Goal: Task Accomplishment & Management: Complete application form

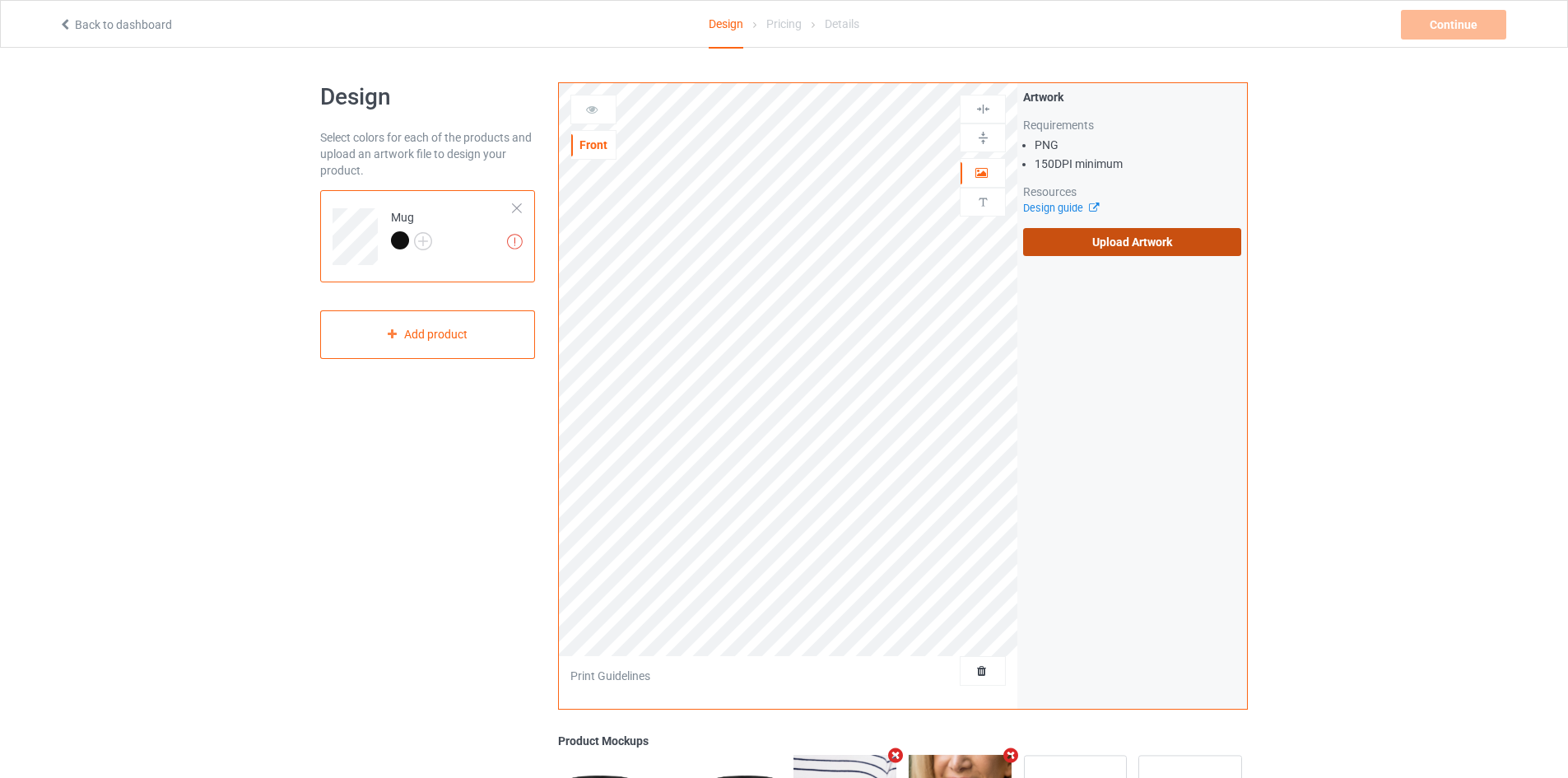
click at [1050, 243] on label "Upload Artwork" at bounding box center [1133, 242] width 219 height 28
click at [0, 0] on input "Upload Artwork" at bounding box center [0, 0] width 0 height 0
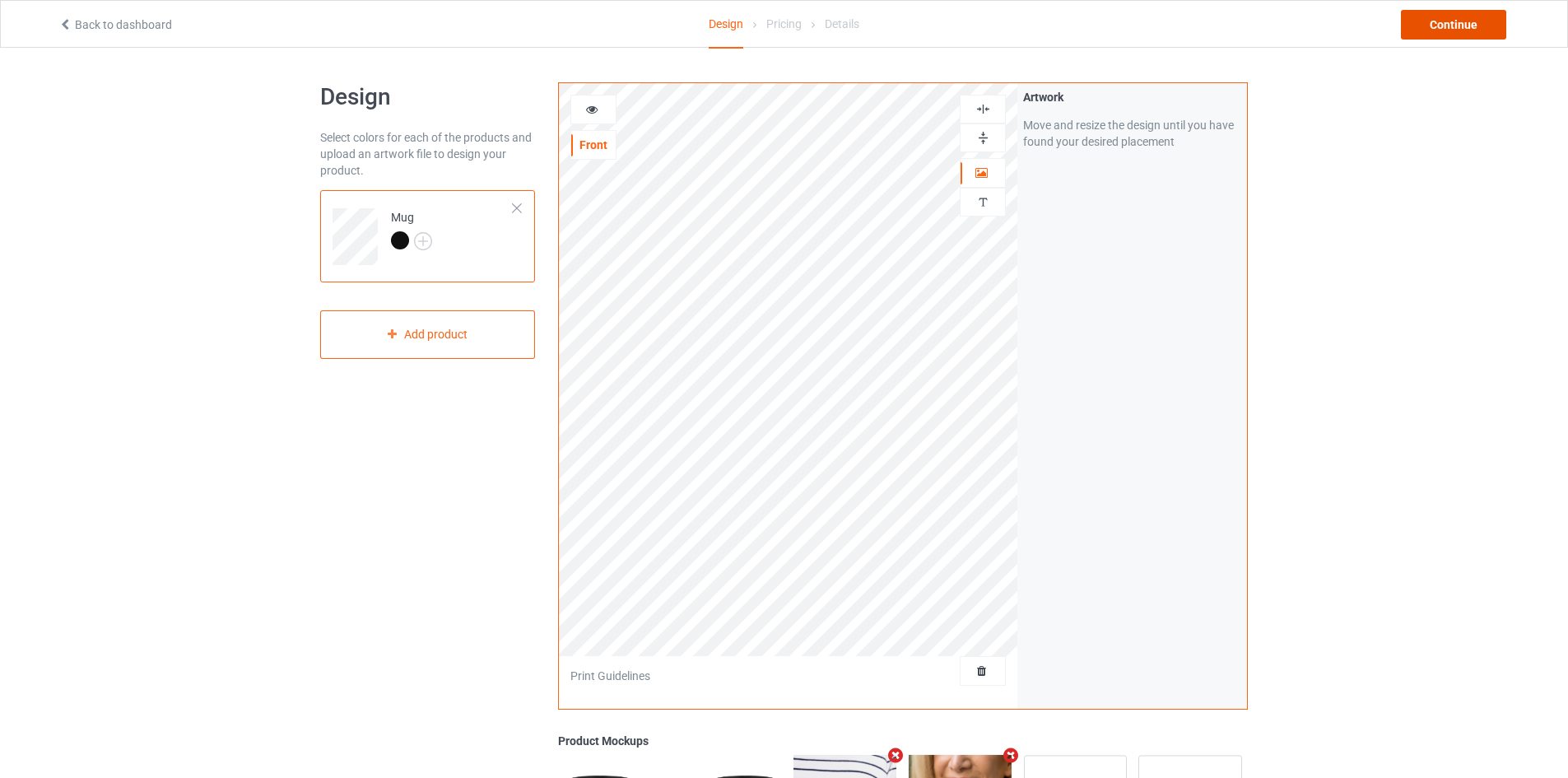
click at [1449, 30] on div "Continue" at bounding box center [1454, 24] width 105 height 30
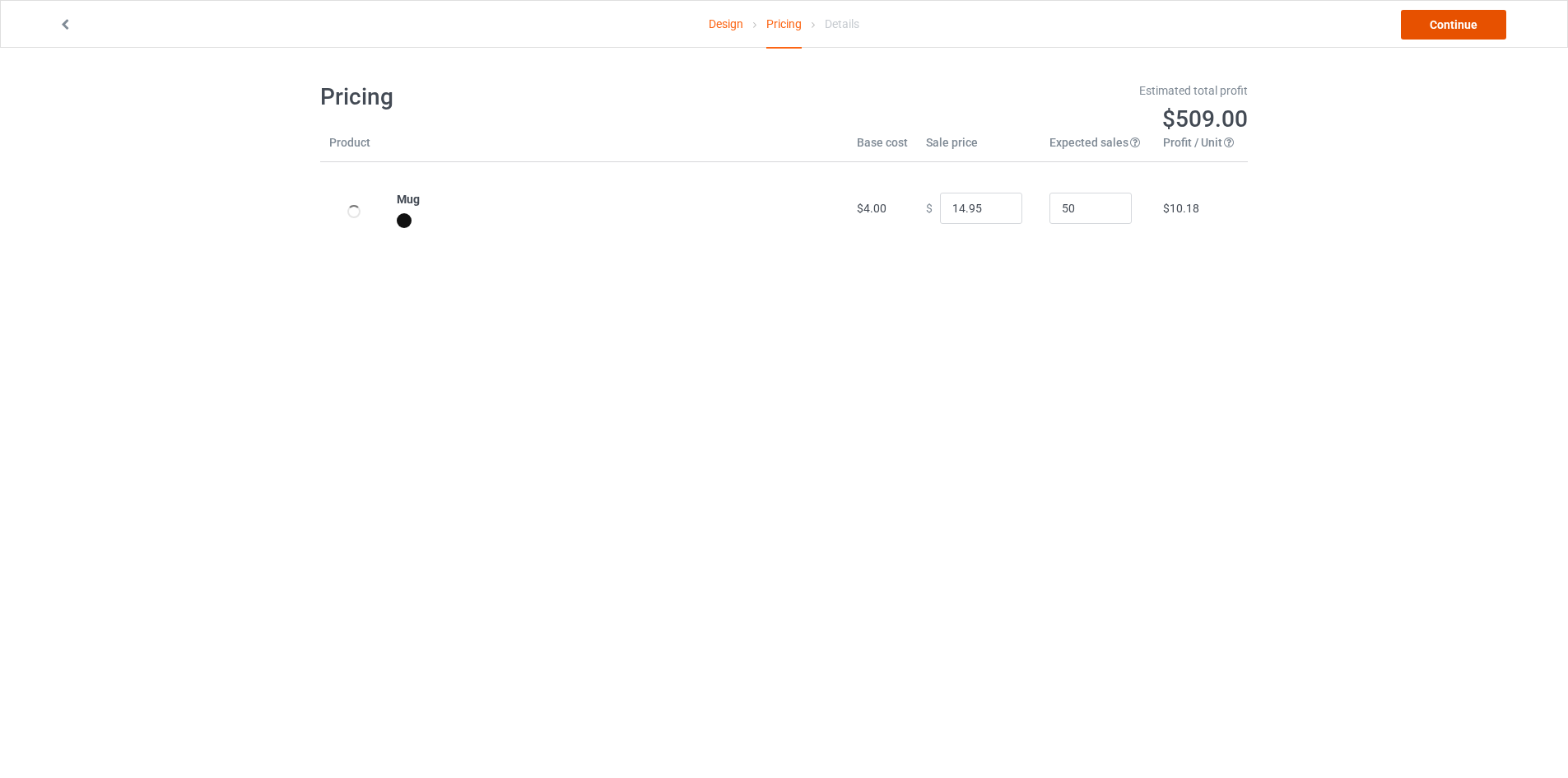
click at [1449, 26] on link "Continue" at bounding box center [1454, 24] width 105 height 30
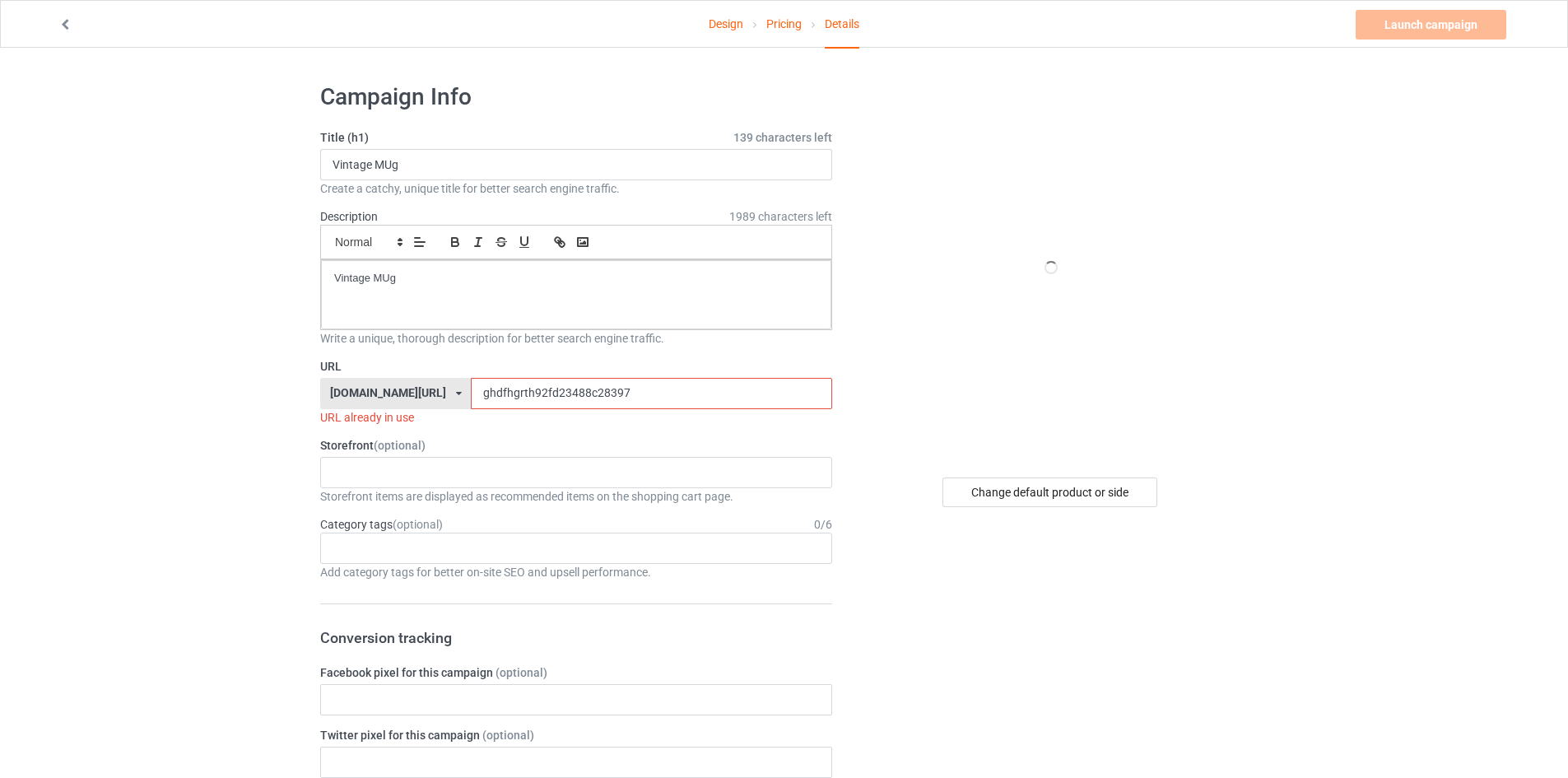
click at [484, 390] on input "ghdfhgrth92fd23488c28397" at bounding box center [651, 394] width 361 height 31
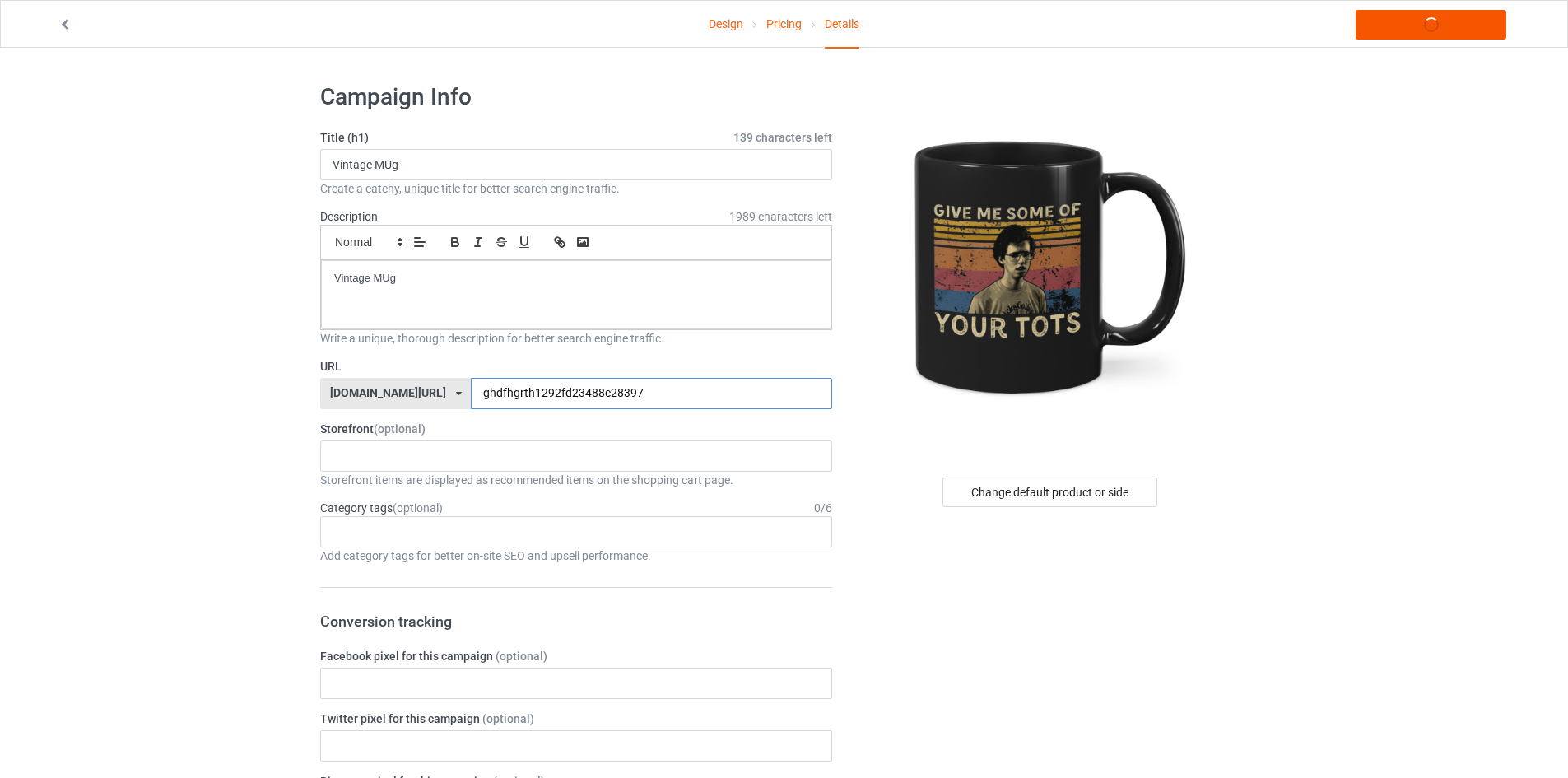
type input "ghdfhgrth1292fd23488c28397"
click at [1455, 23] on link "Launch campaign" at bounding box center [1432, 24] width 151 height 30
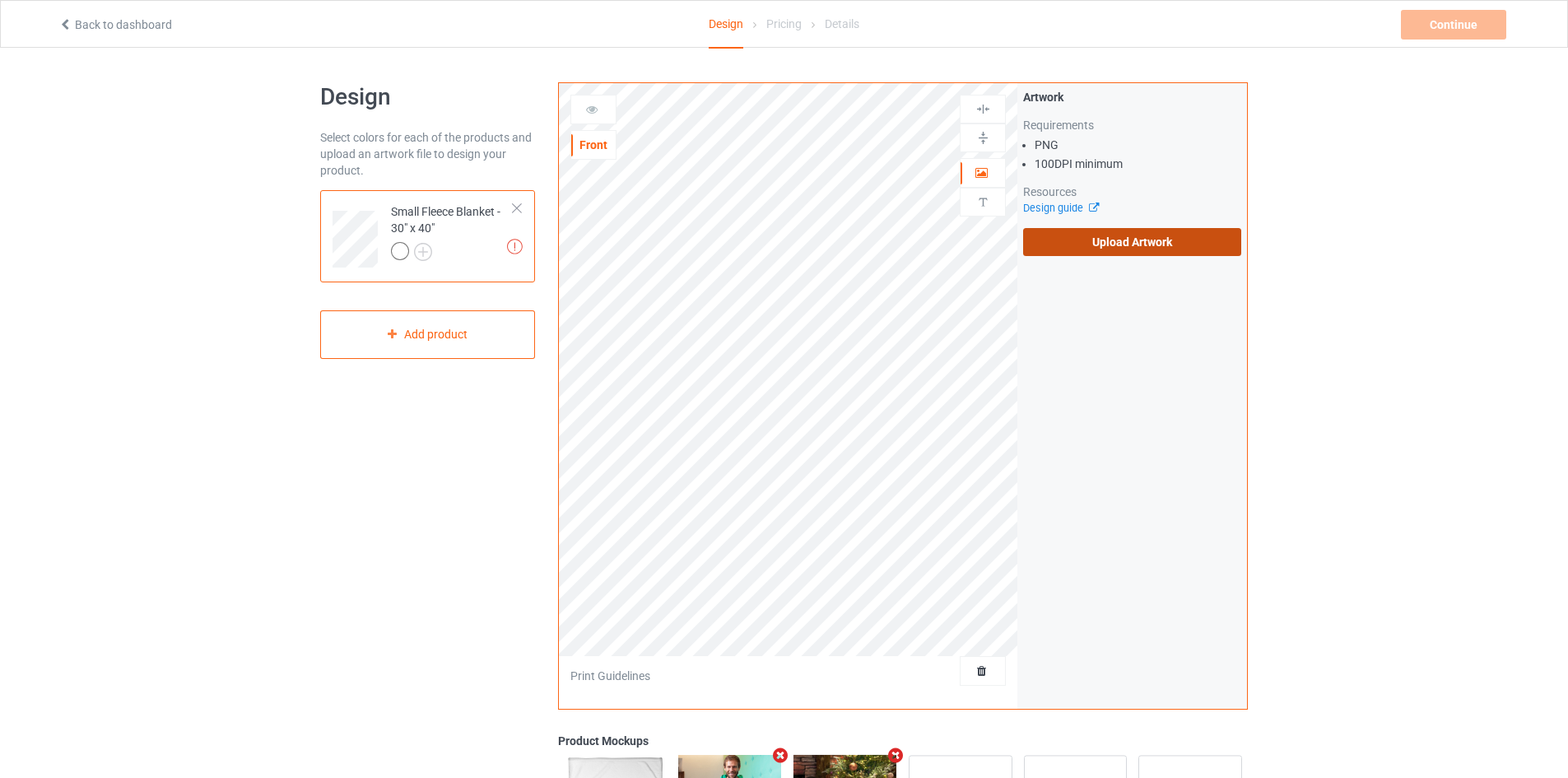
click at [1109, 250] on label "Upload Artwork" at bounding box center [1133, 242] width 219 height 28
click at [0, 0] on input "Upload Artwork" at bounding box center [0, 0] width 0 height 0
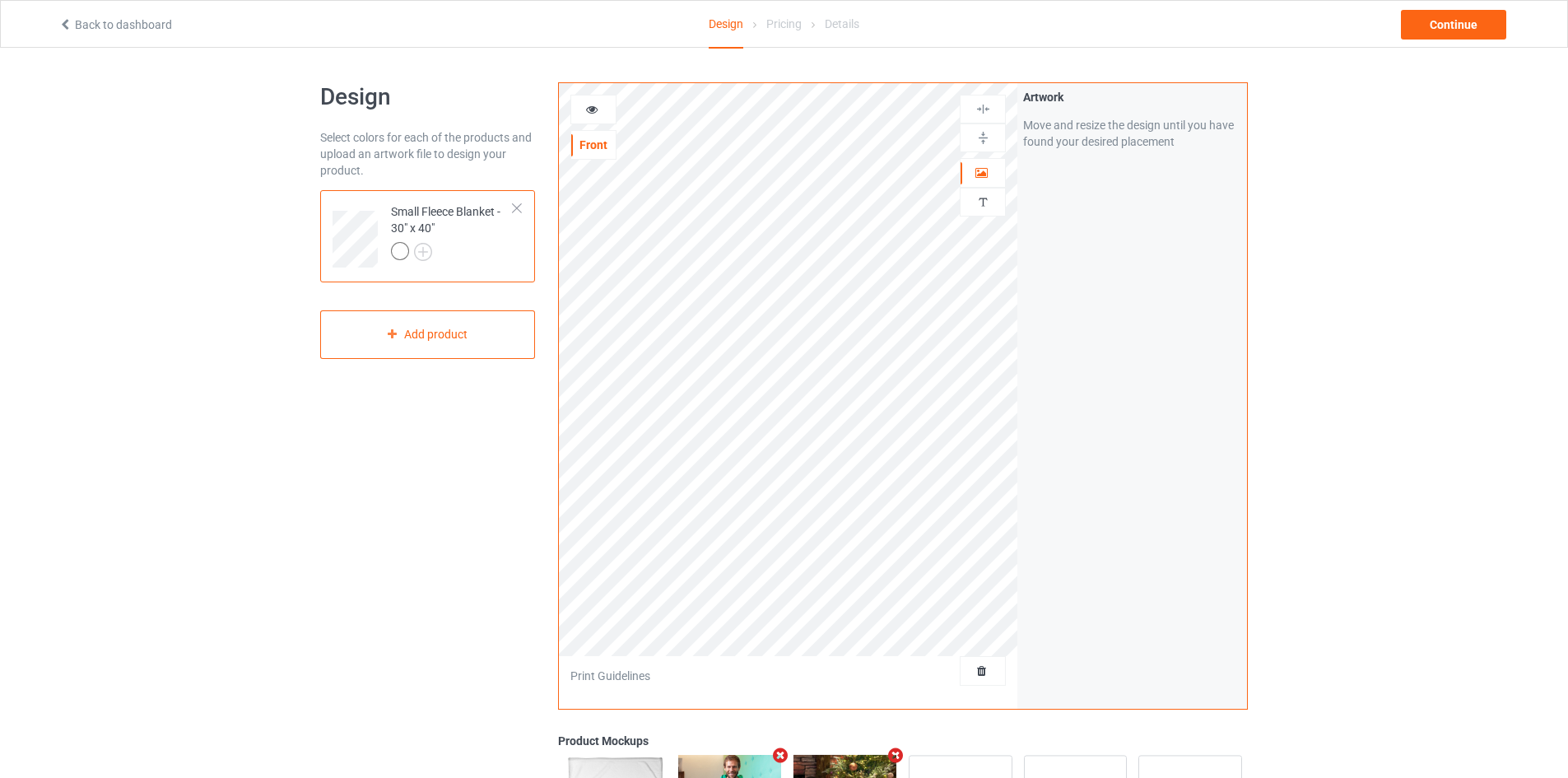
click at [86, 212] on div "Design Select colors for each of the products and upload an artwork file to des…" at bounding box center [784, 556] width 1568 height 1019
click at [987, 136] on img at bounding box center [984, 137] width 15 height 15
click at [984, 105] on img at bounding box center [984, 109] width 15 height 15
click at [1421, 31] on div "Continue" at bounding box center [1454, 24] width 105 height 30
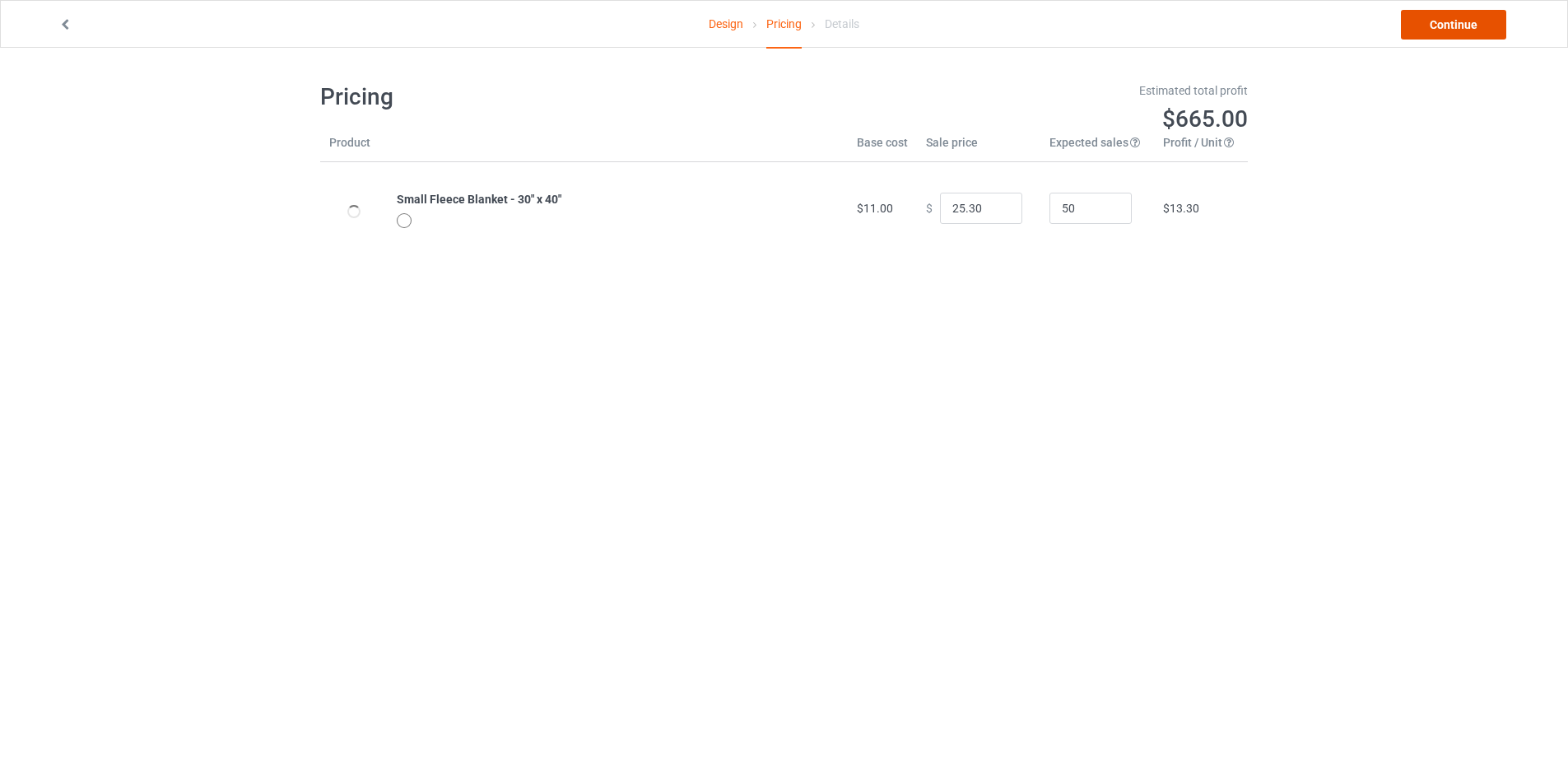
click at [1446, 33] on link "Continue" at bounding box center [1454, 24] width 105 height 30
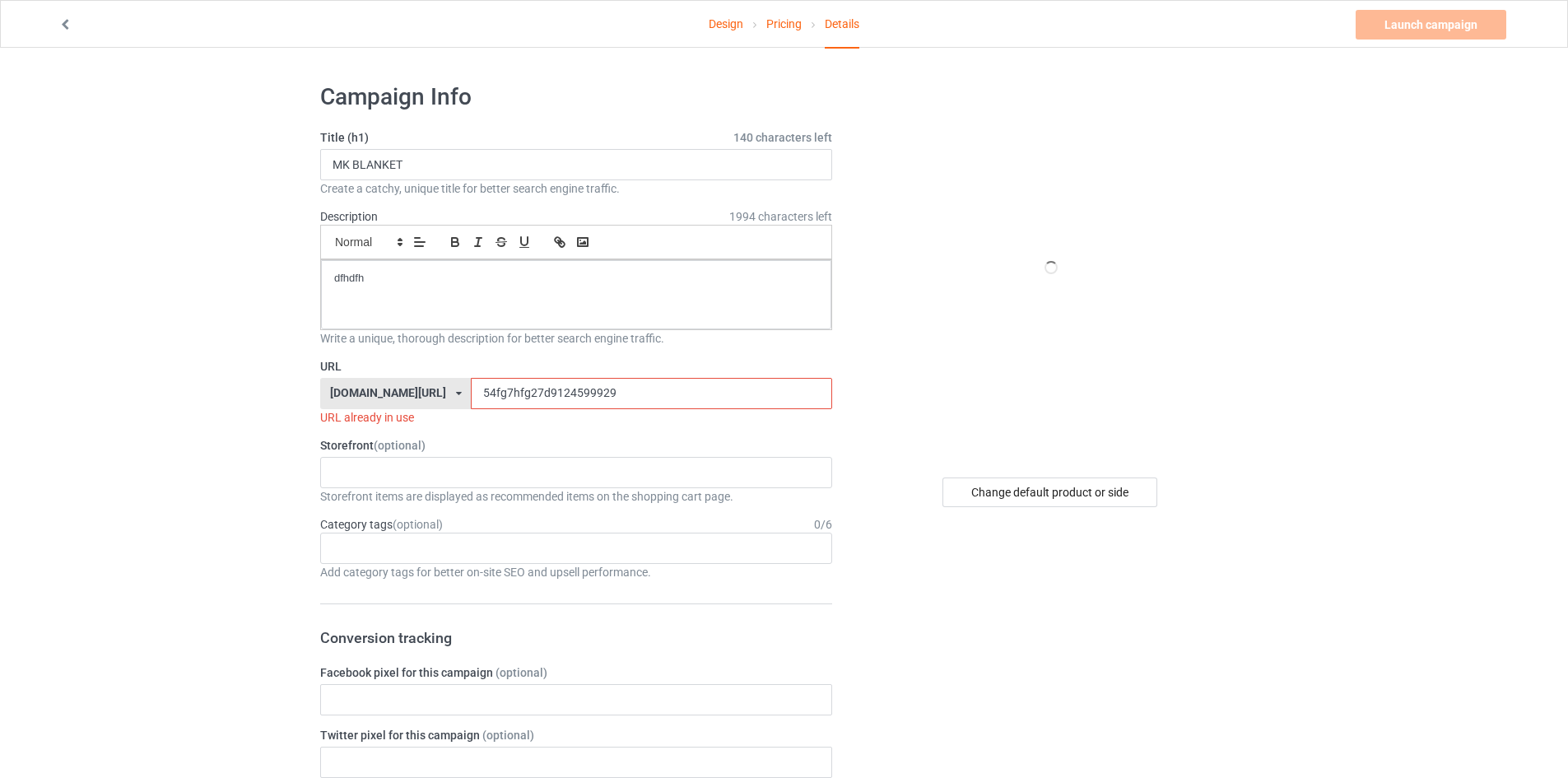
click at [501, 389] on input "54fg7hfg27d9124599929" at bounding box center [651, 394] width 361 height 31
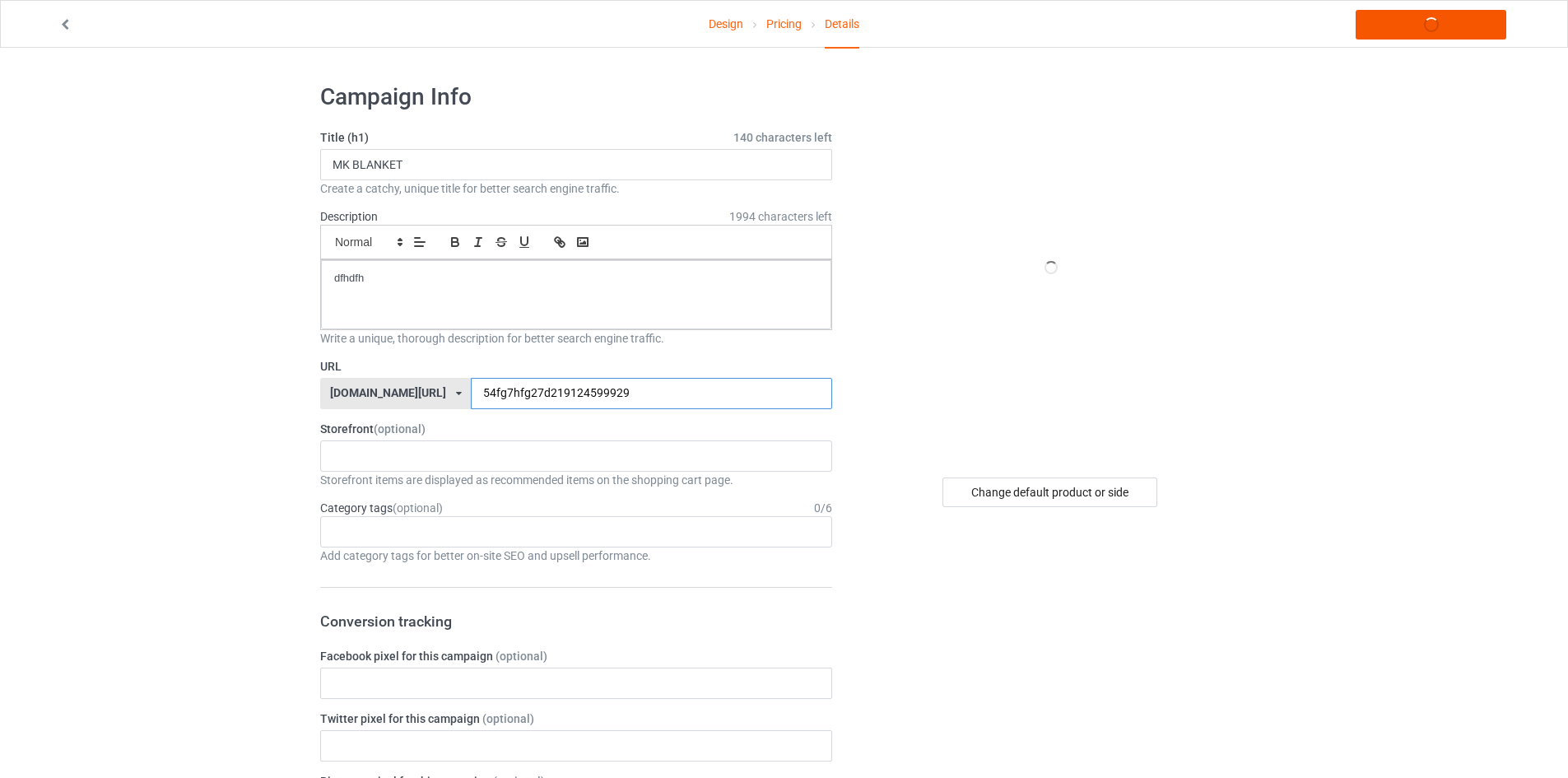
type input "54fg7hfg27d219124599929"
click at [1426, 29] on link "Launch campaign" at bounding box center [1432, 24] width 151 height 30
